Goal: Task Accomplishment & Management: Complete application form

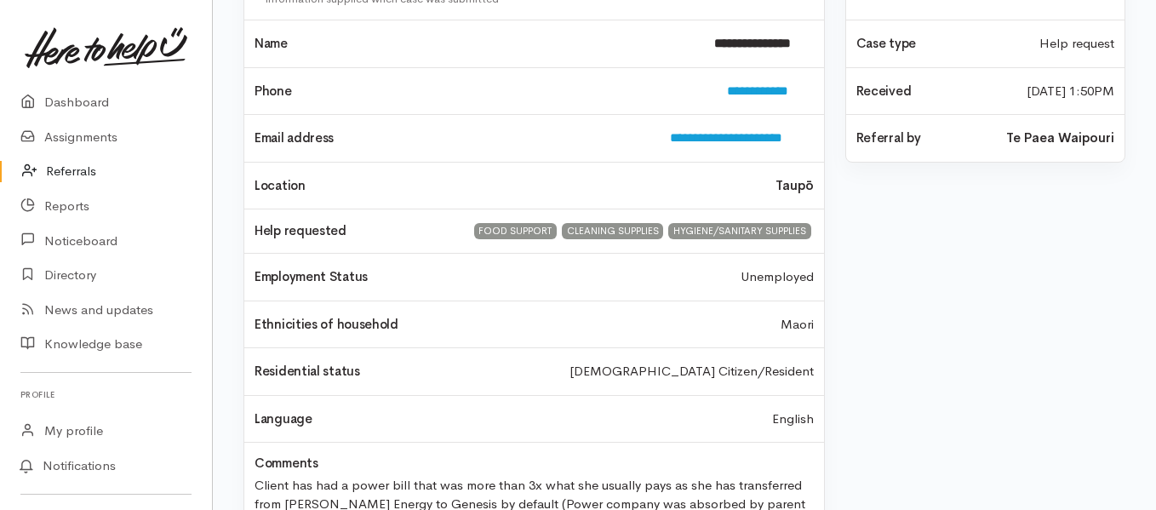
scroll to position [240, 0]
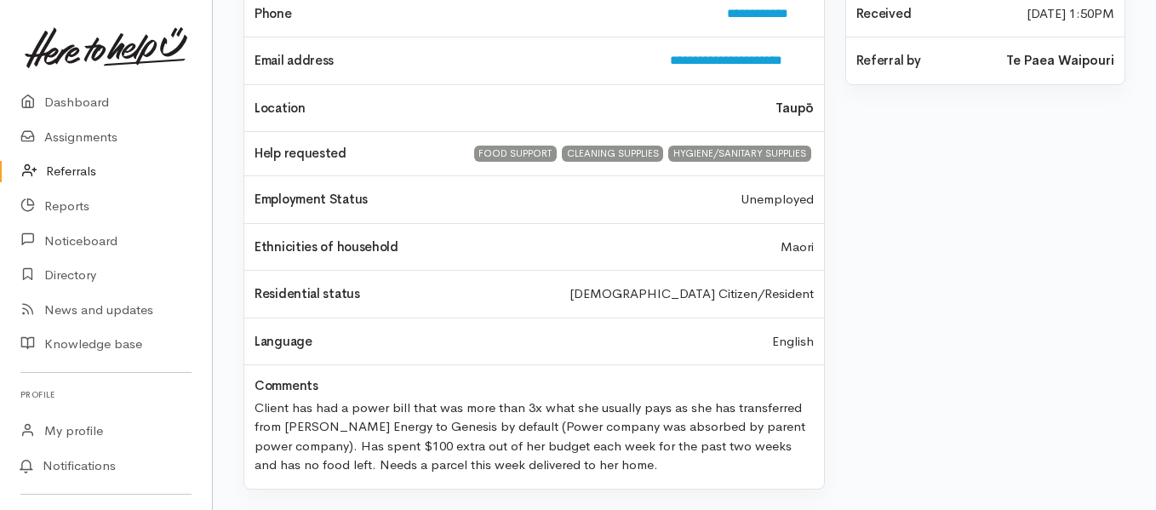
click at [72, 174] on link "Referrals" at bounding box center [106, 171] width 212 height 35
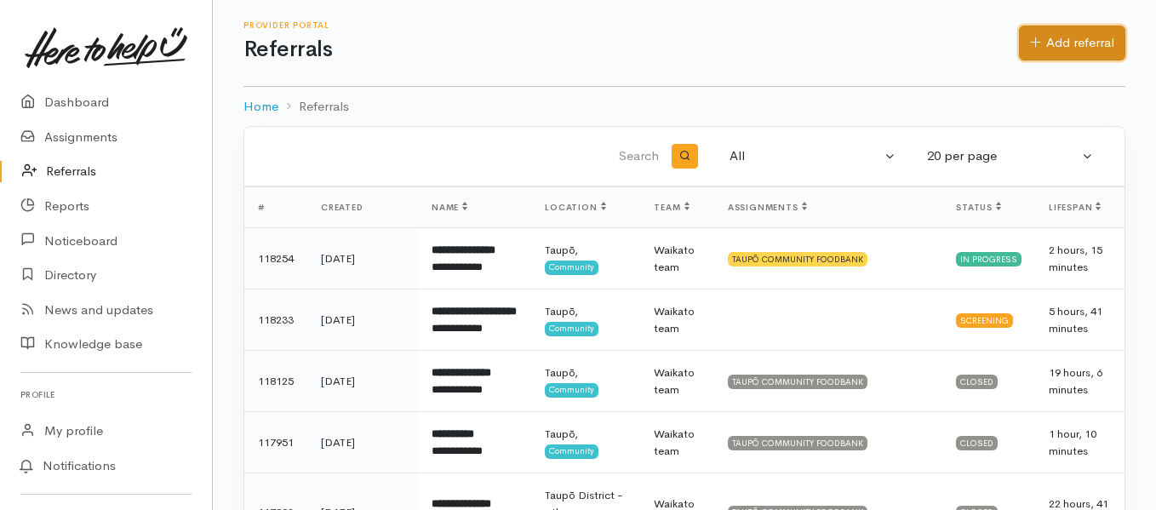
click at [1068, 48] on link "Add referral" at bounding box center [1072, 43] width 106 height 35
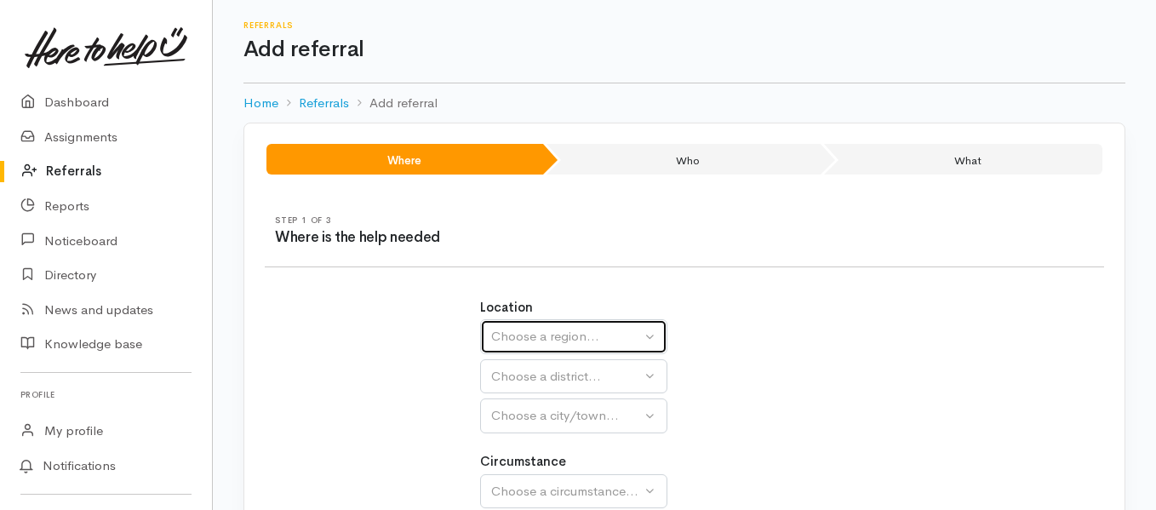
click at [547, 337] on div "Choose a region..." at bounding box center [566, 337] width 150 height 20
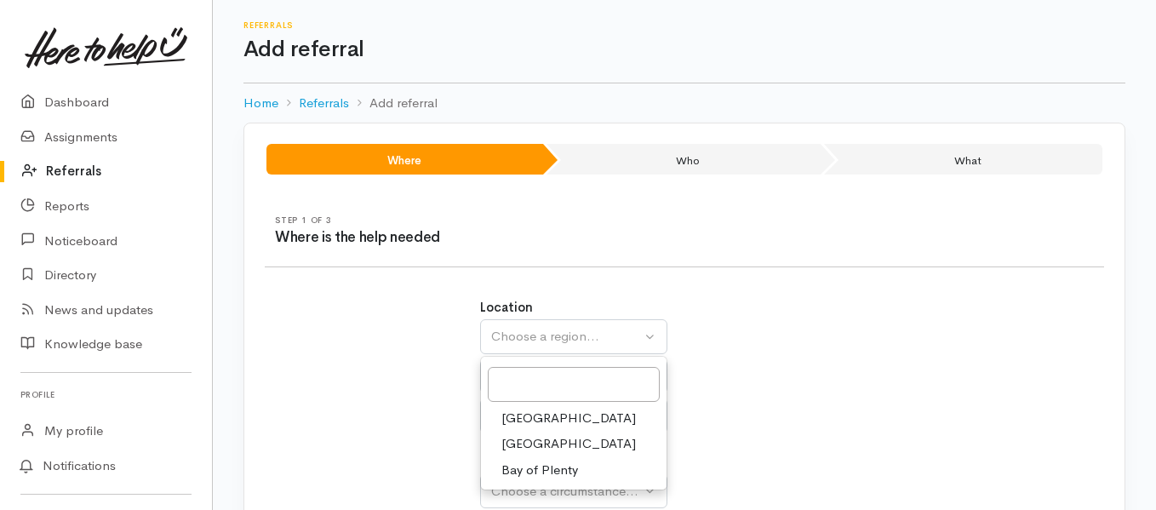
click at [546, 446] on span "Waikato" at bounding box center [568, 444] width 134 height 20
select select "3"
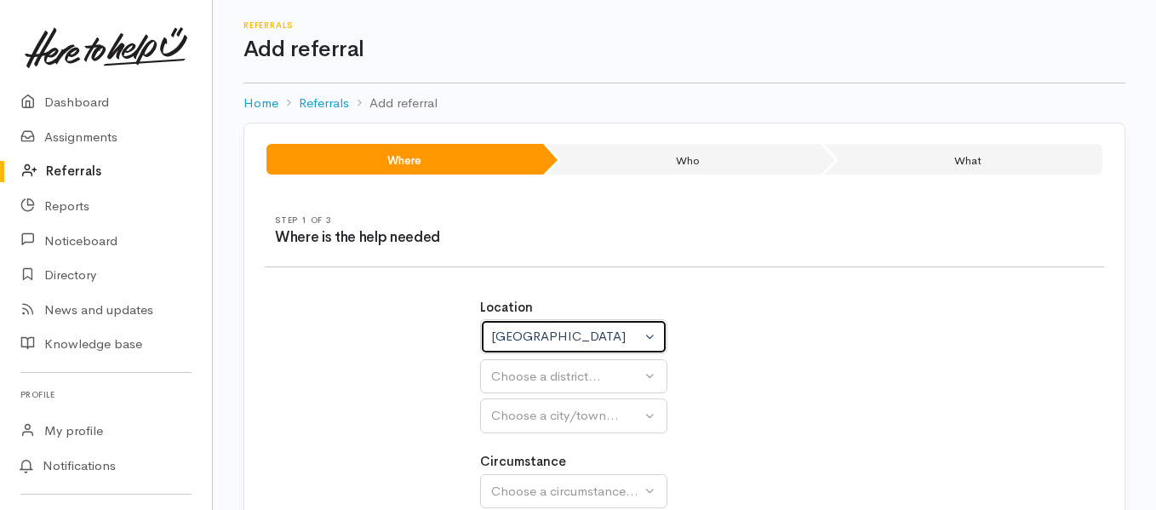
select select
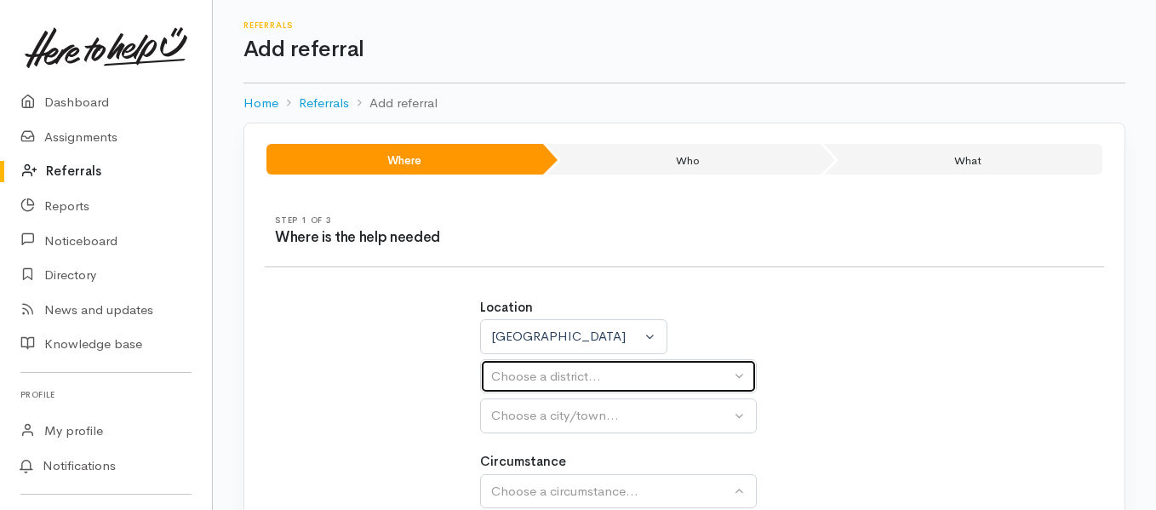
click at [564, 374] on div "Choose a district..." at bounding box center [610, 377] width 239 height 20
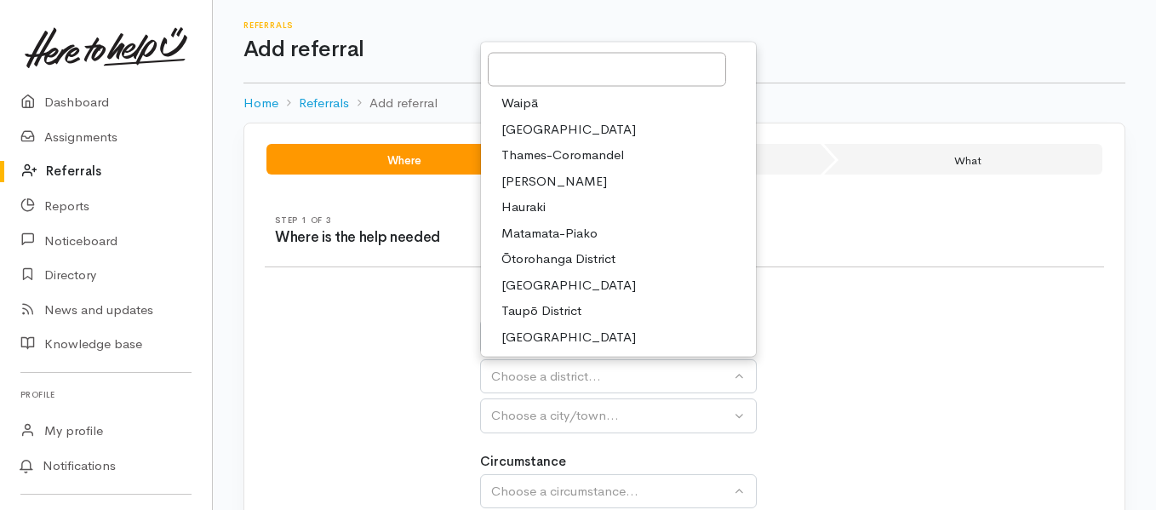
click at [576, 316] on span "Taupō District" at bounding box center [541, 311] width 80 height 20
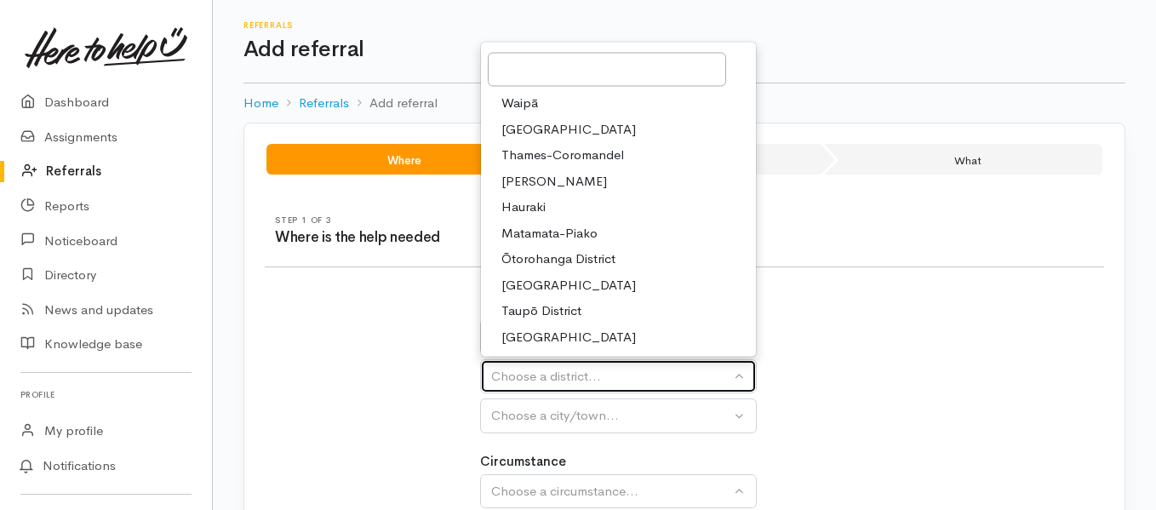
select select "14"
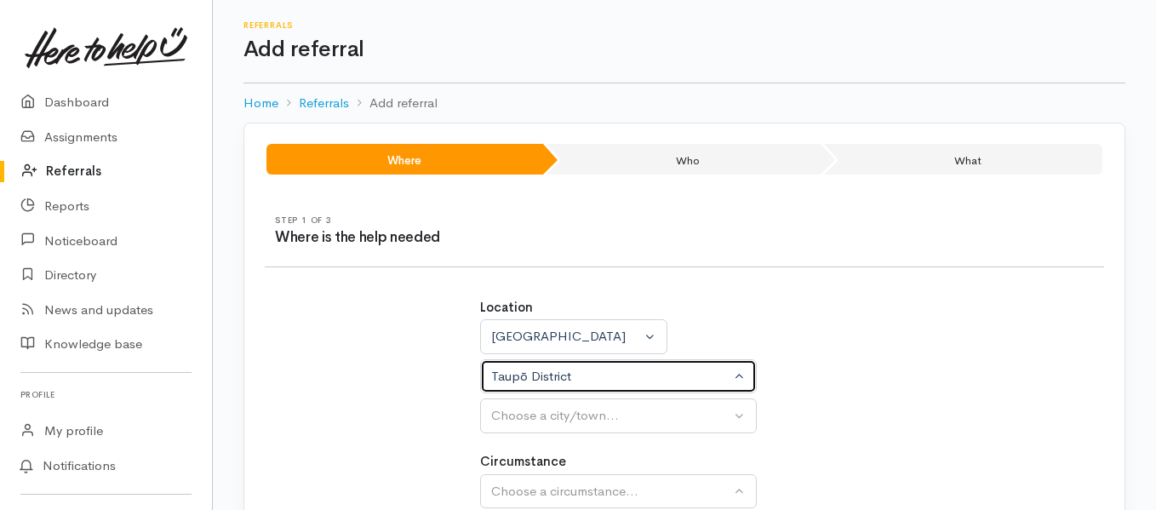
select select
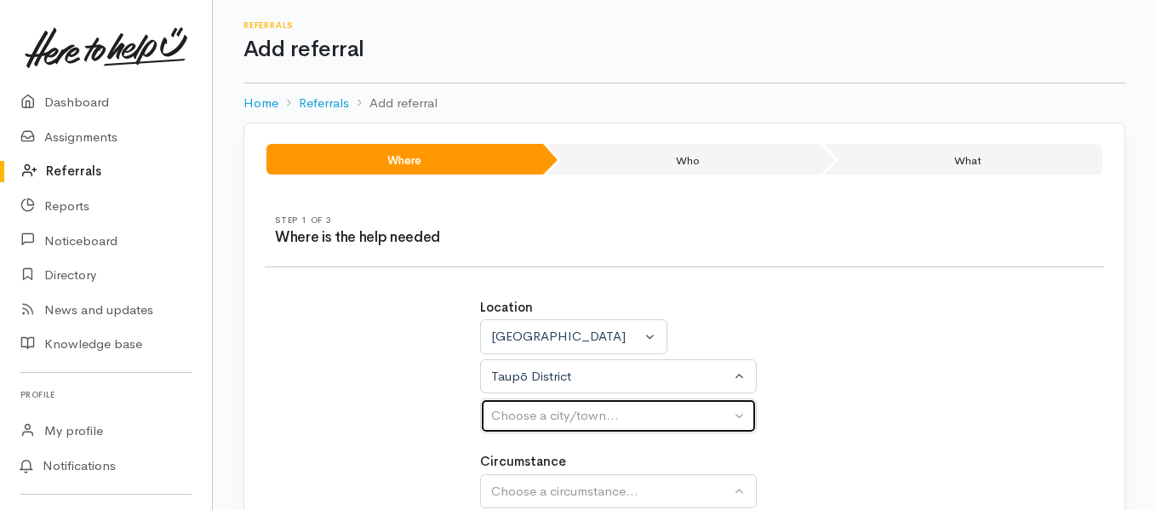
click at [571, 422] on div "Choose a city/town..." at bounding box center [610, 416] width 239 height 20
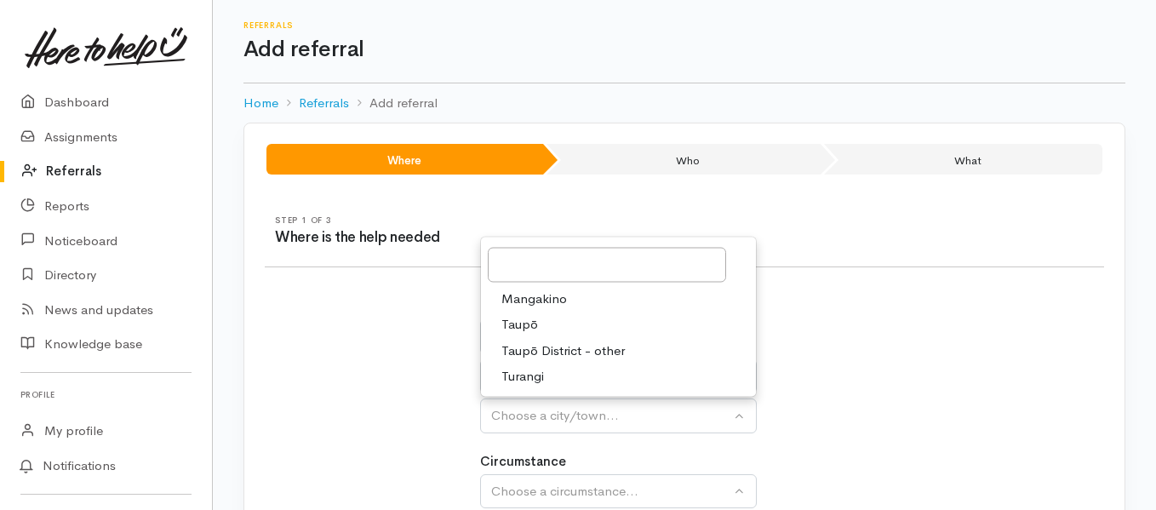
click at [527, 328] on span "Taupō" at bounding box center [519, 325] width 37 height 20
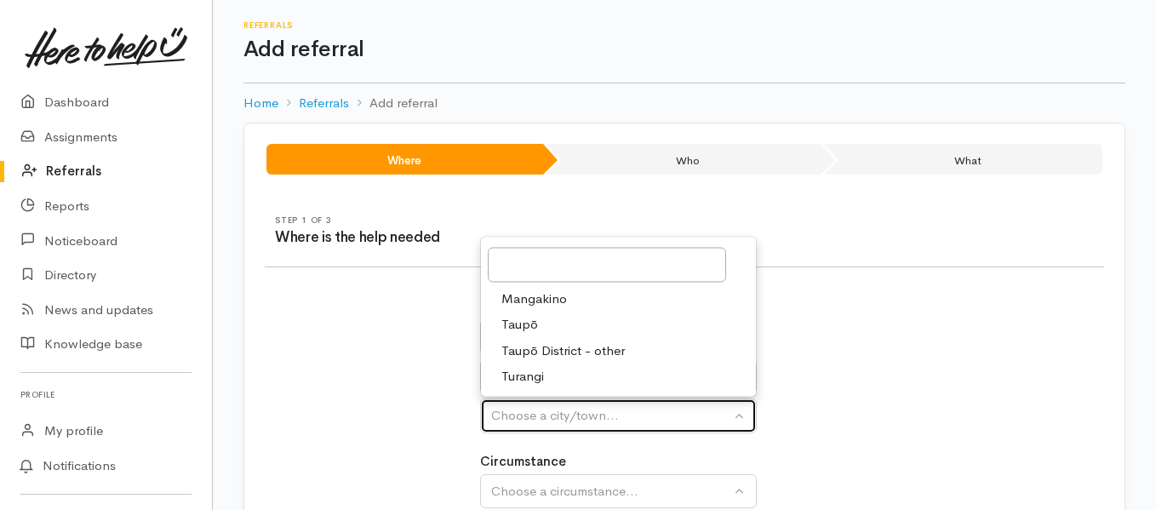
select select "183"
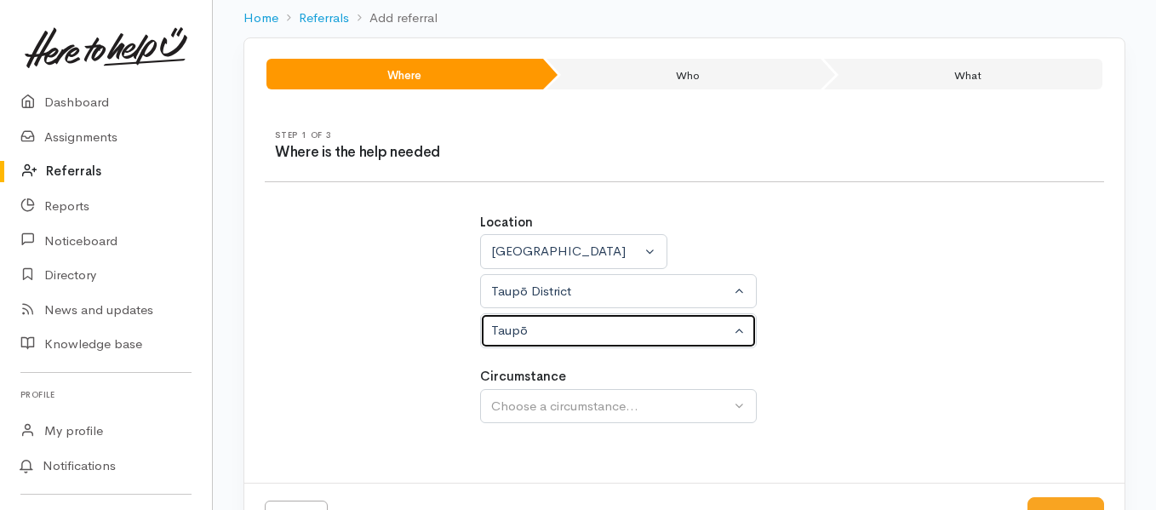
scroll to position [149, 0]
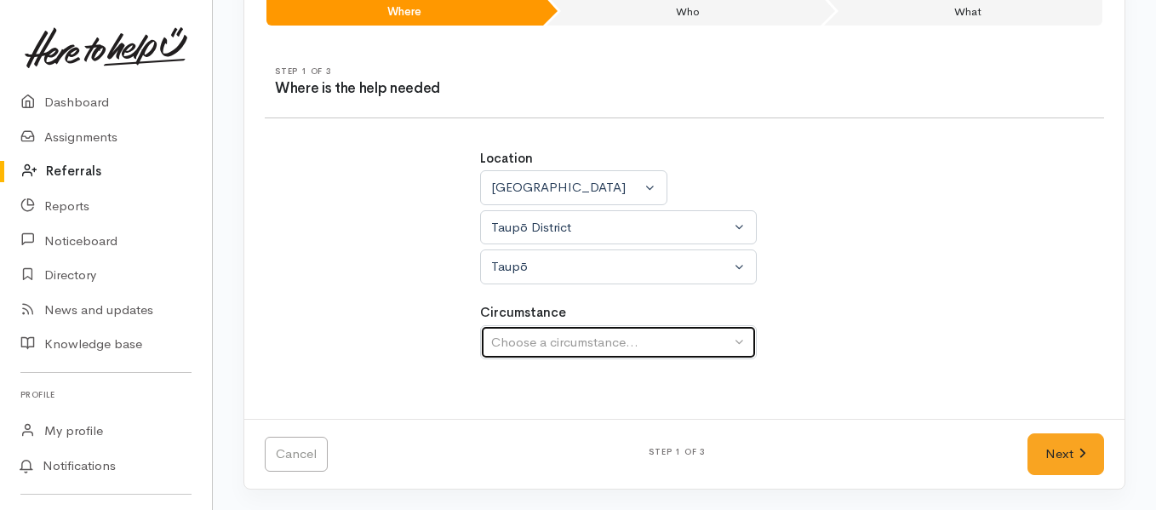
click at [696, 340] on div "Choose a circumstance..." at bounding box center [610, 343] width 239 height 20
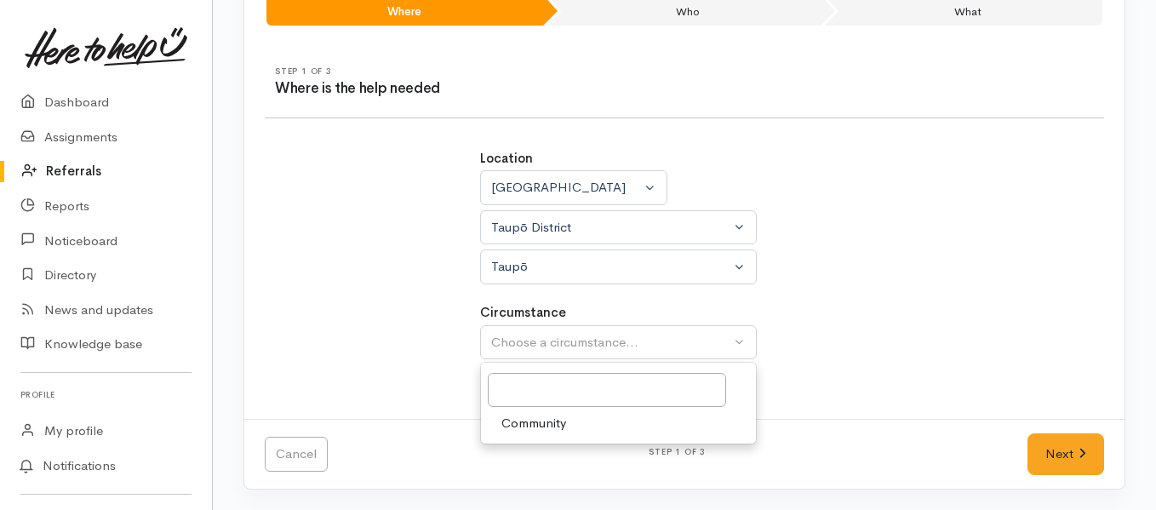
click at [511, 422] on span "Community" at bounding box center [533, 424] width 65 height 20
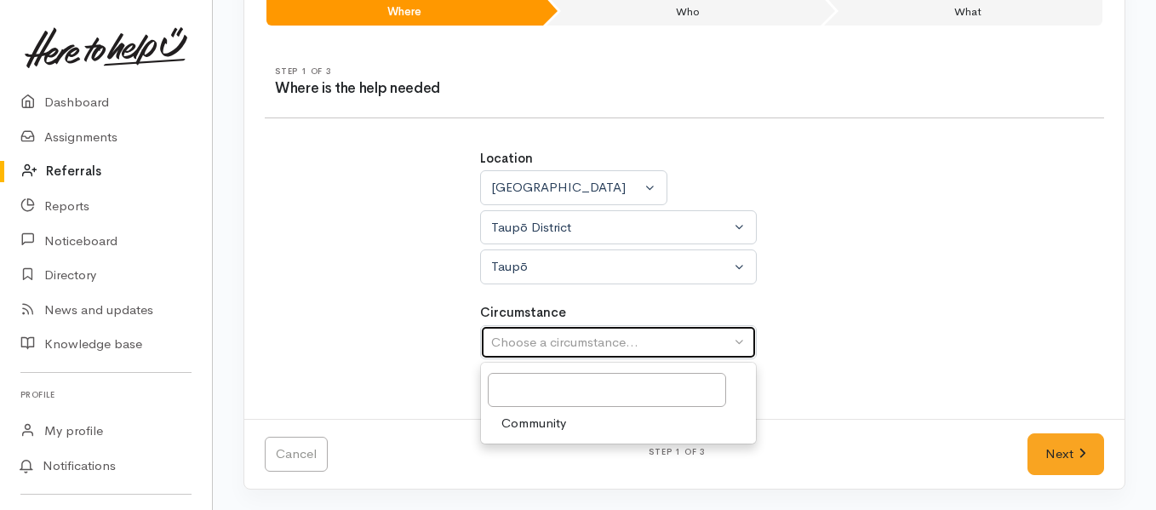
select select "2"
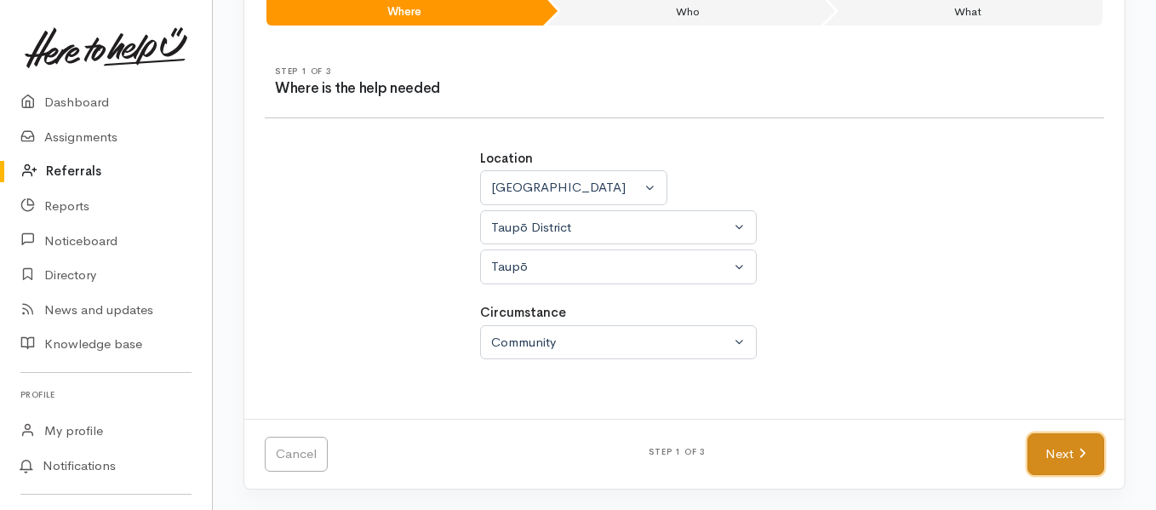
click at [1051, 449] on link "Next" at bounding box center [1065, 454] width 77 height 42
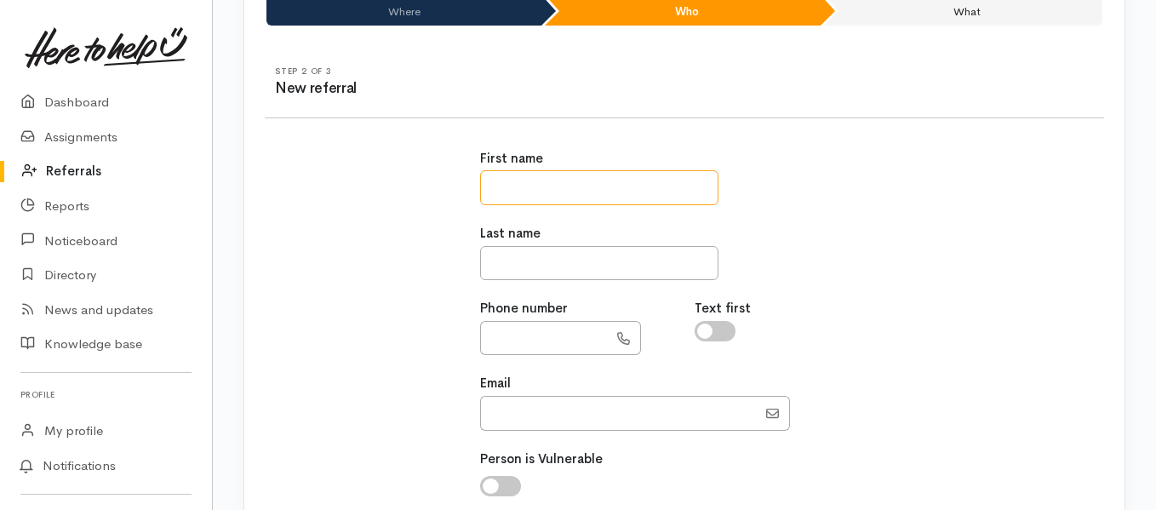
click at [528, 191] on input "text" at bounding box center [599, 187] width 238 height 35
type input "******"
type input "*****"
click at [529, 340] on input "text" at bounding box center [544, 338] width 128 height 35
type input "**********"
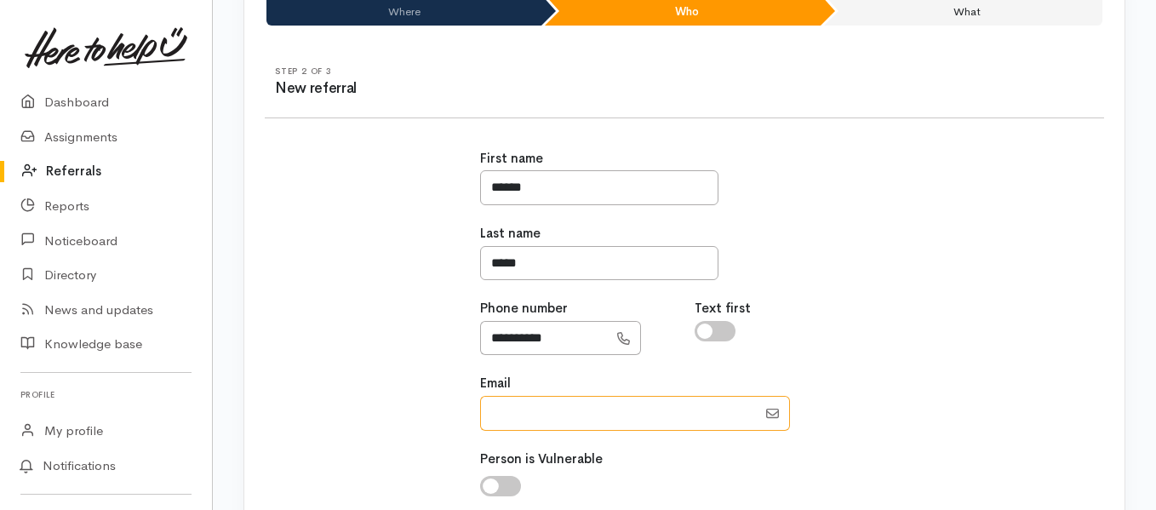
click at [510, 413] on input "Email" at bounding box center [618, 413] width 277 height 35
type input "aliciablake3381@gmail.com"
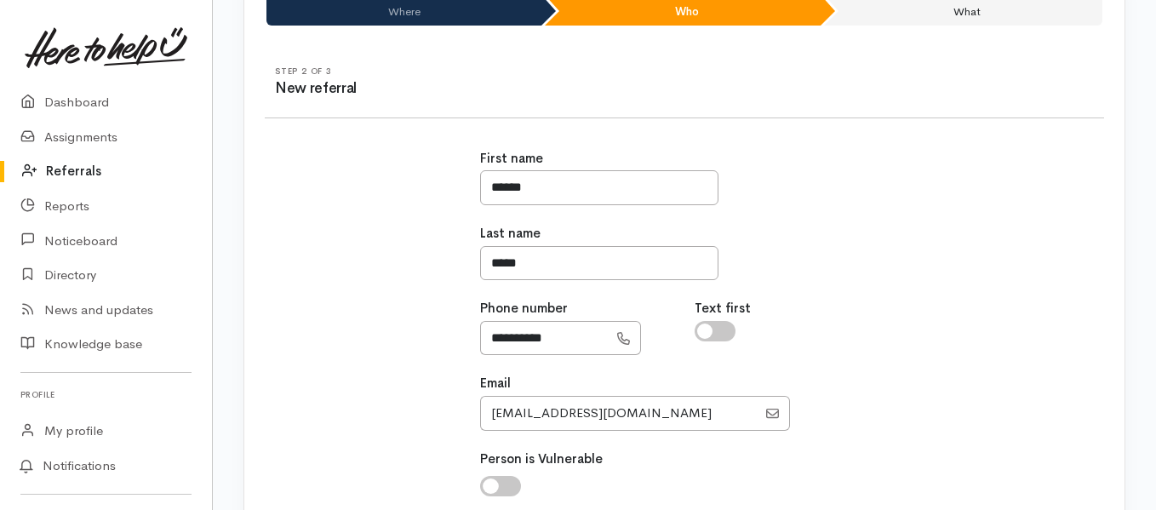
click at [965, 274] on div "**********" at bounding box center [685, 396] width 860 height 535
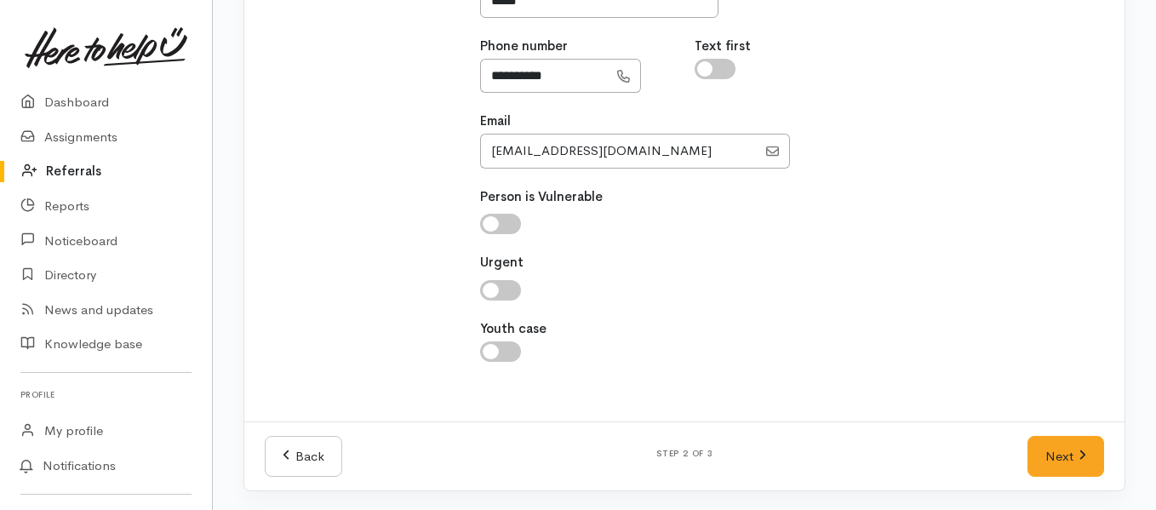
scroll to position [413, 0]
click at [1070, 461] on link "Next" at bounding box center [1065, 455] width 77 height 42
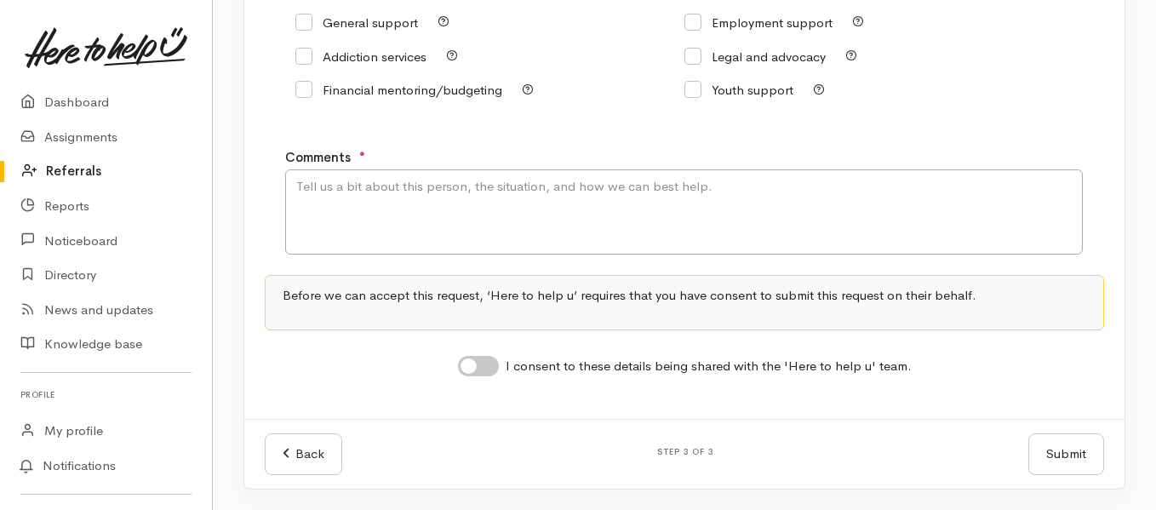
scroll to position [381, 0]
click at [520, 201] on textarea "Comments" at bounding box center [684, 211] width 798 height 85
click at [578, 192] on textarea "Not having any leave left at work and has lower hurs due to being sick. Already…" at bounding box center [684, 211] width 798 height 85
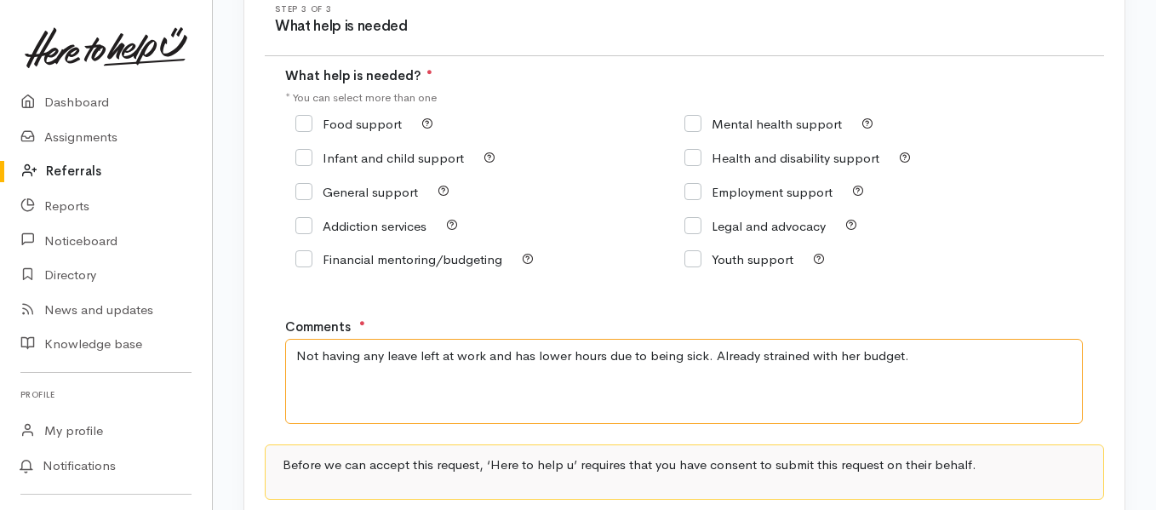
scroll to position [125, 0]
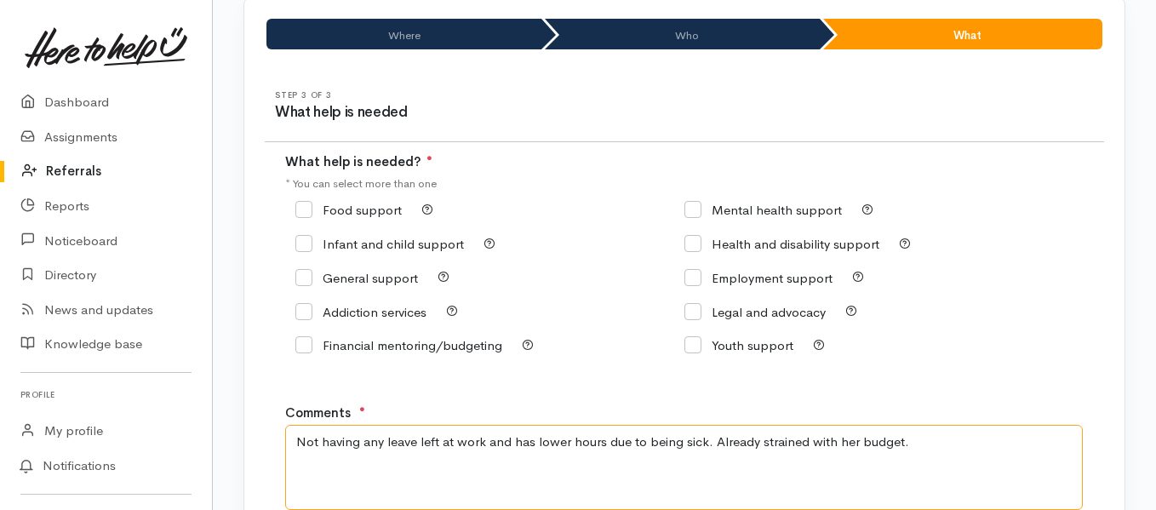
type textarea "Not having any leave left at work and has lower hours due to being sick. Alread…"
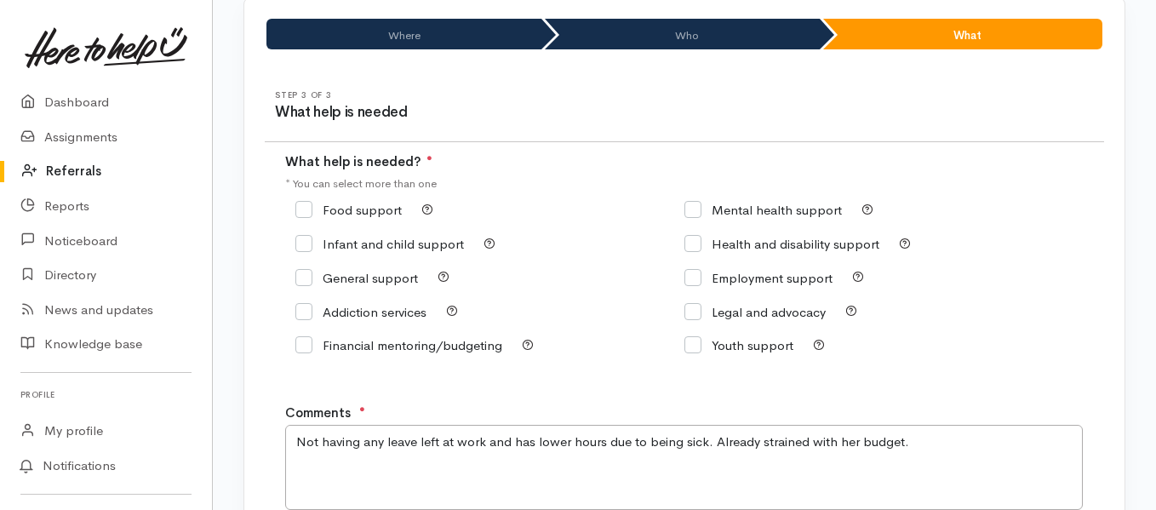
click at [303, 203] on icon at bounding box center [303, 209] width 17 height 17
click at [311, 211] on input "Food support" at bounding box center [348, 209] width 106 height 13
checkbox input "true"
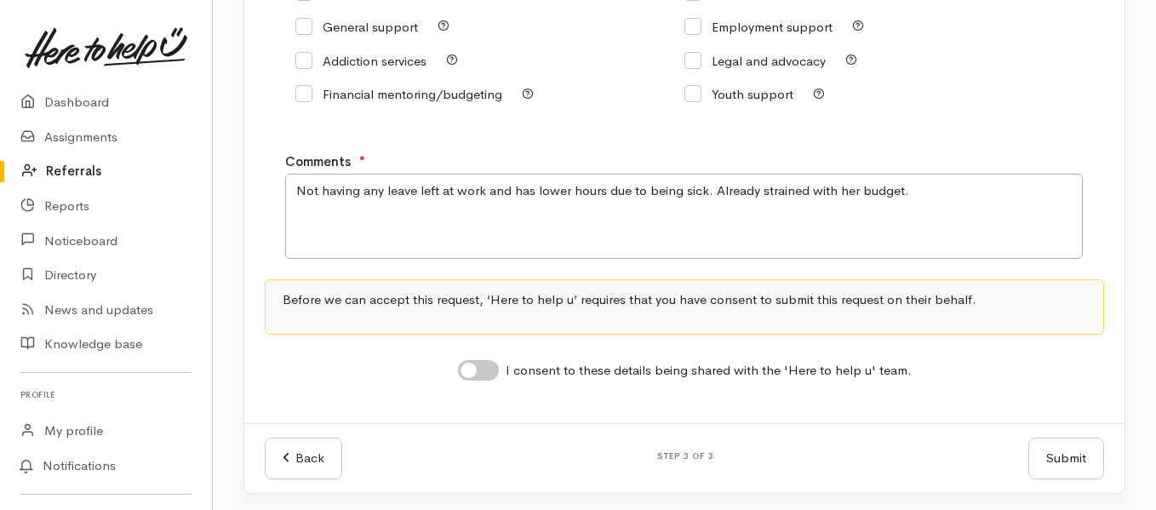
scroll to position [381, 0]
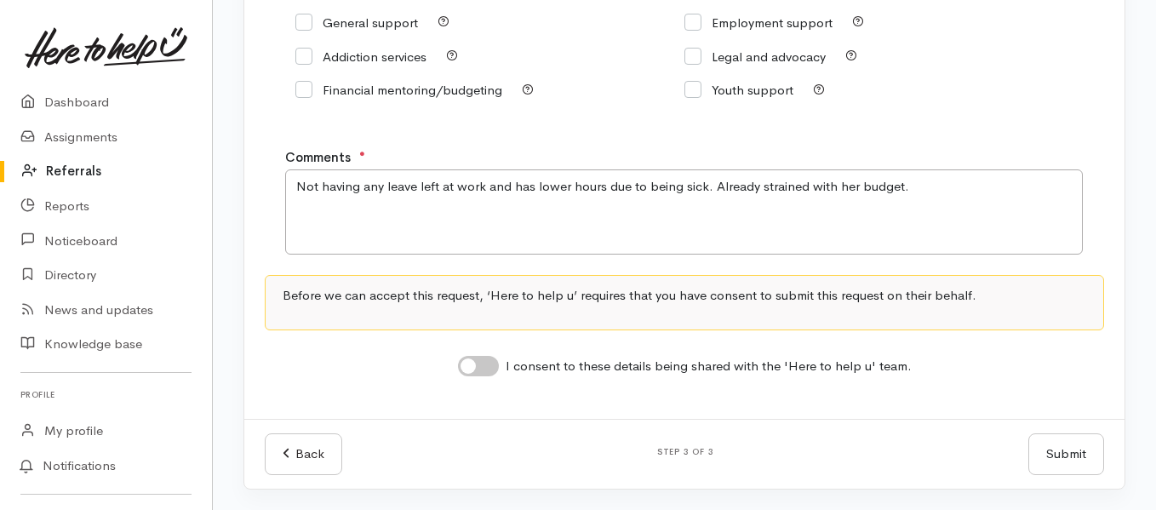
click at [472, 367] on input "I consent to these details being shared with the 'Here to help u' team." at bounding box center [478, 366] width 41 height 20
checkbox input "true"
click at [1059, 449] on button "Submit" at bounding box center [1066, 454] width 76 height 42
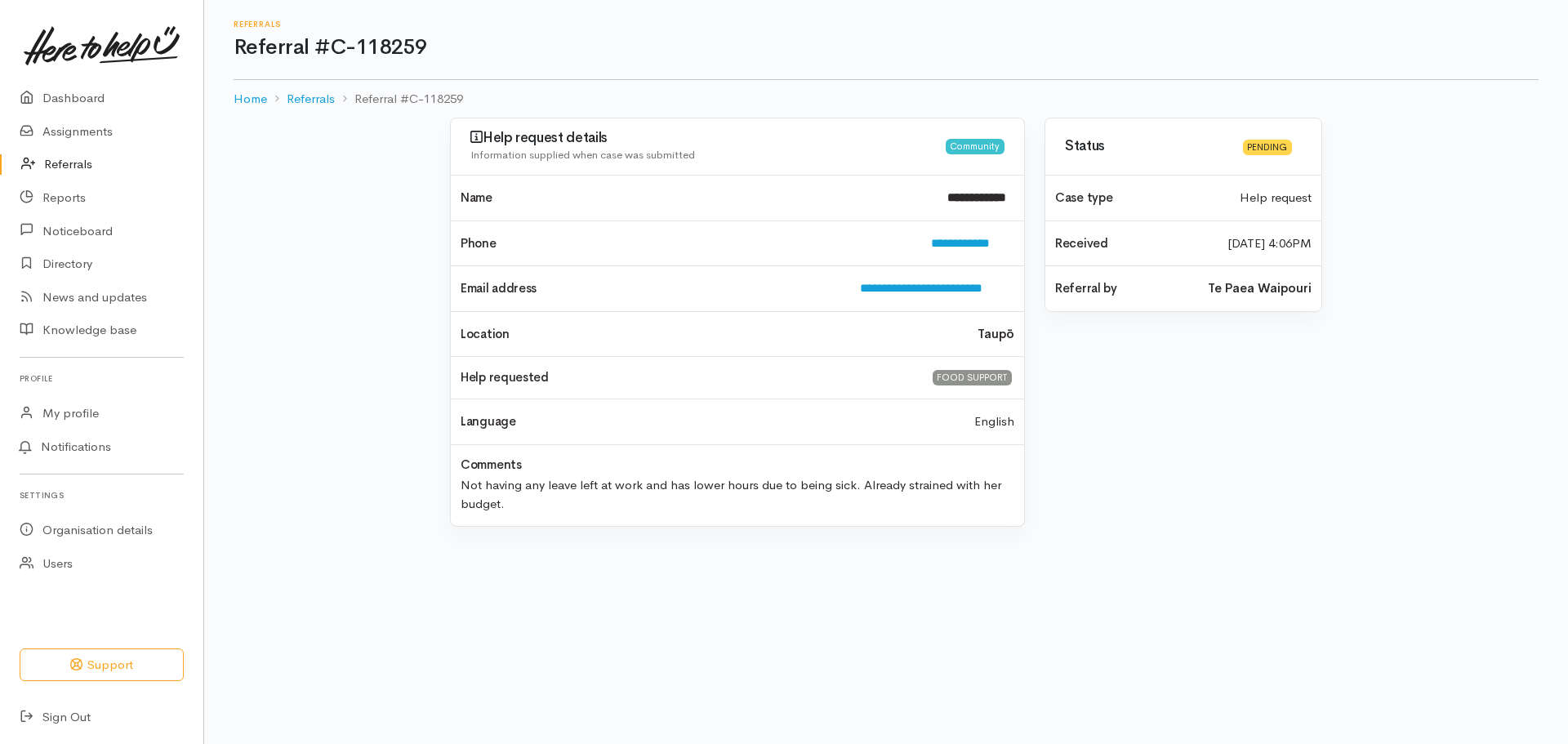
click at [1108, 372] on div "**********" at bounding box center [887, 332] width 1365 height 429
